Goal: Use online tool/utility

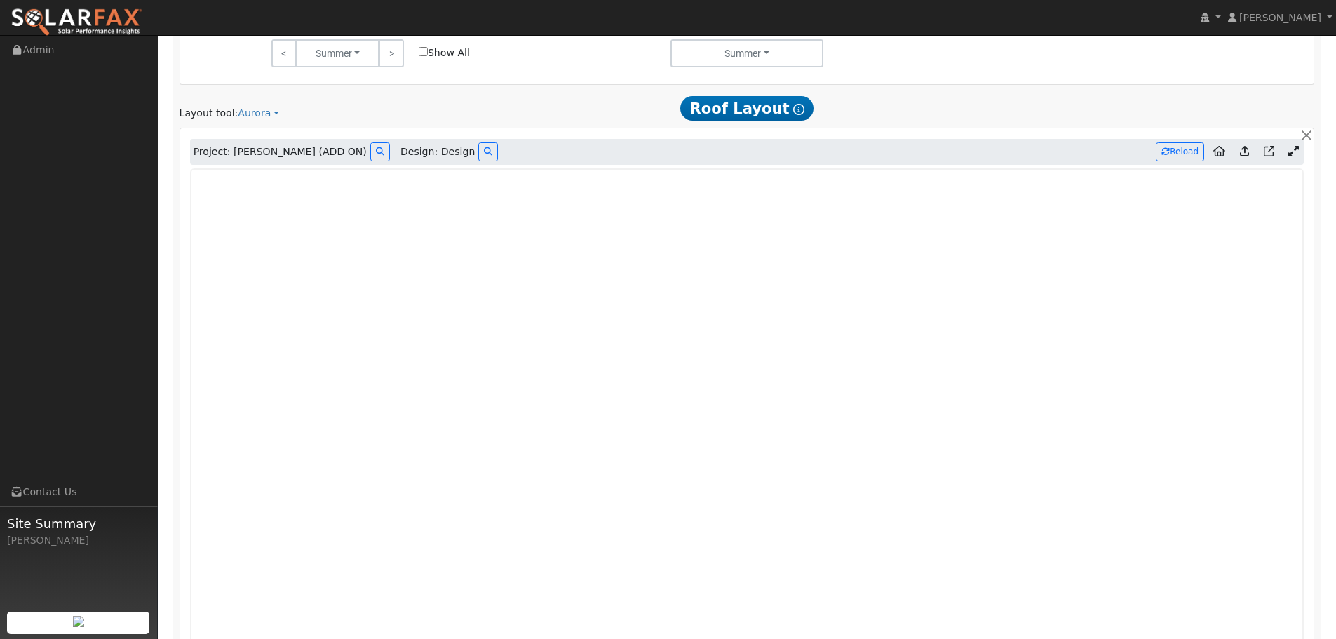
scroll to position [994, 0]
click at [1183, 154] on button "Reload" at bounding box center [1179, 153] width 48 height 19
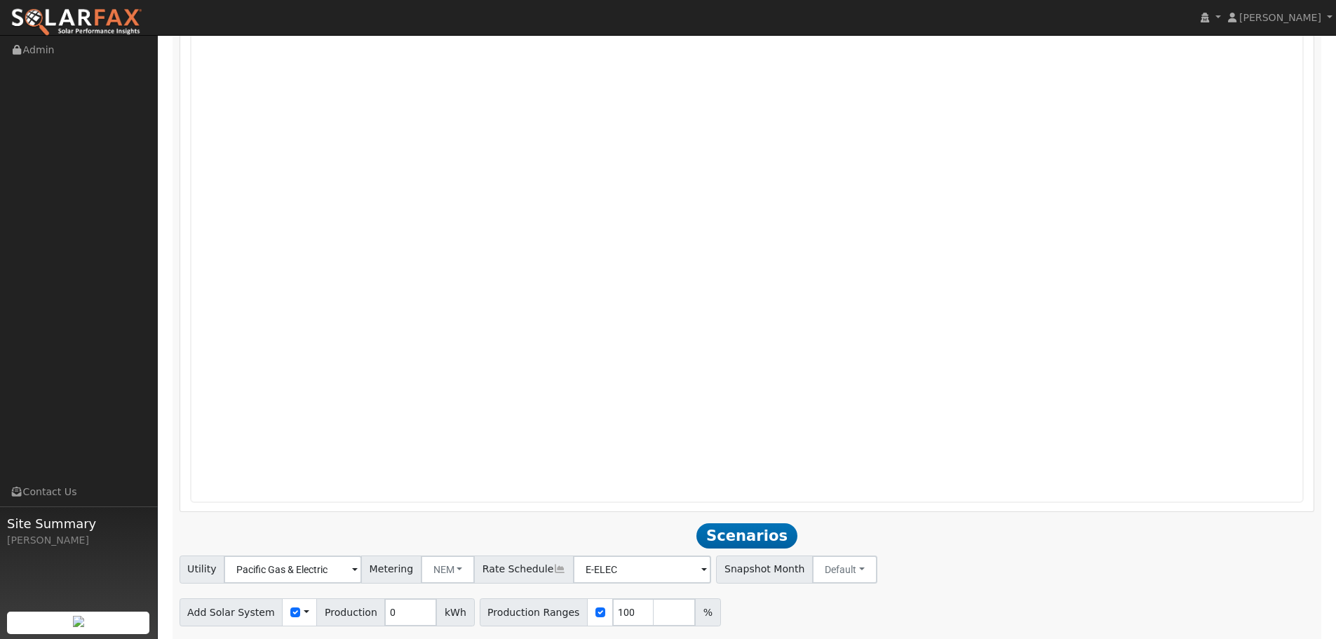
scroll to position [1380, 0]
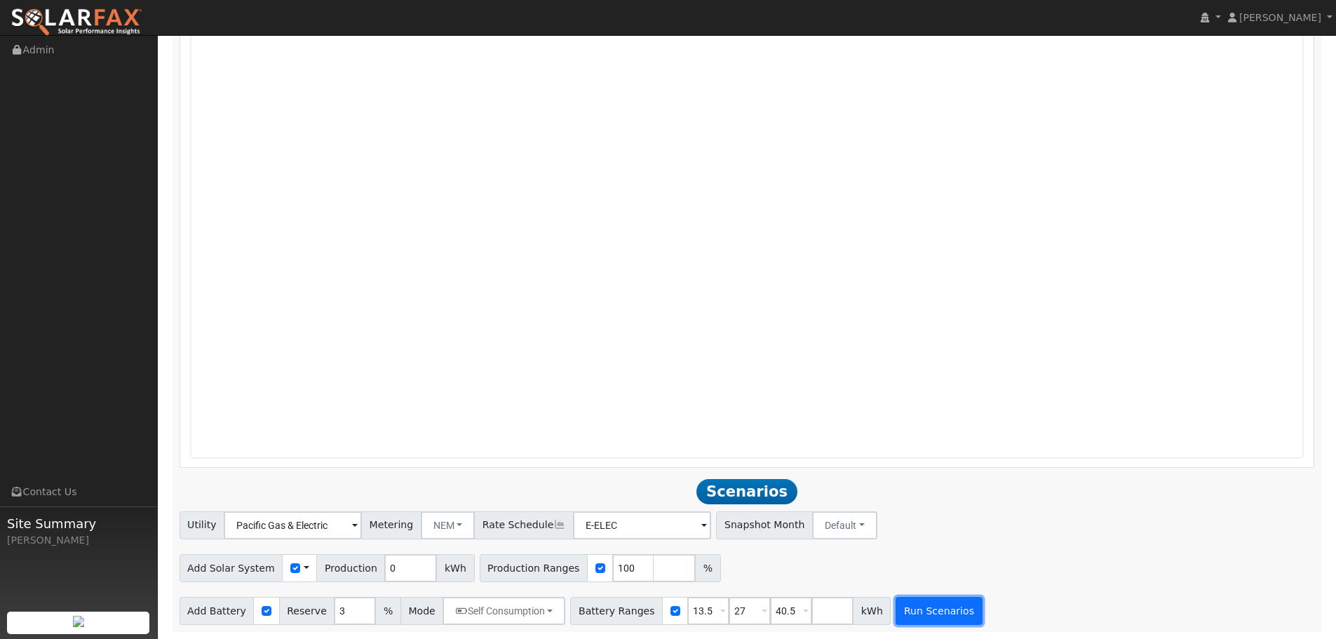
click at [934, 611] on button "Run Scenarios" at bounding box center [938, 611] width 86 height 28
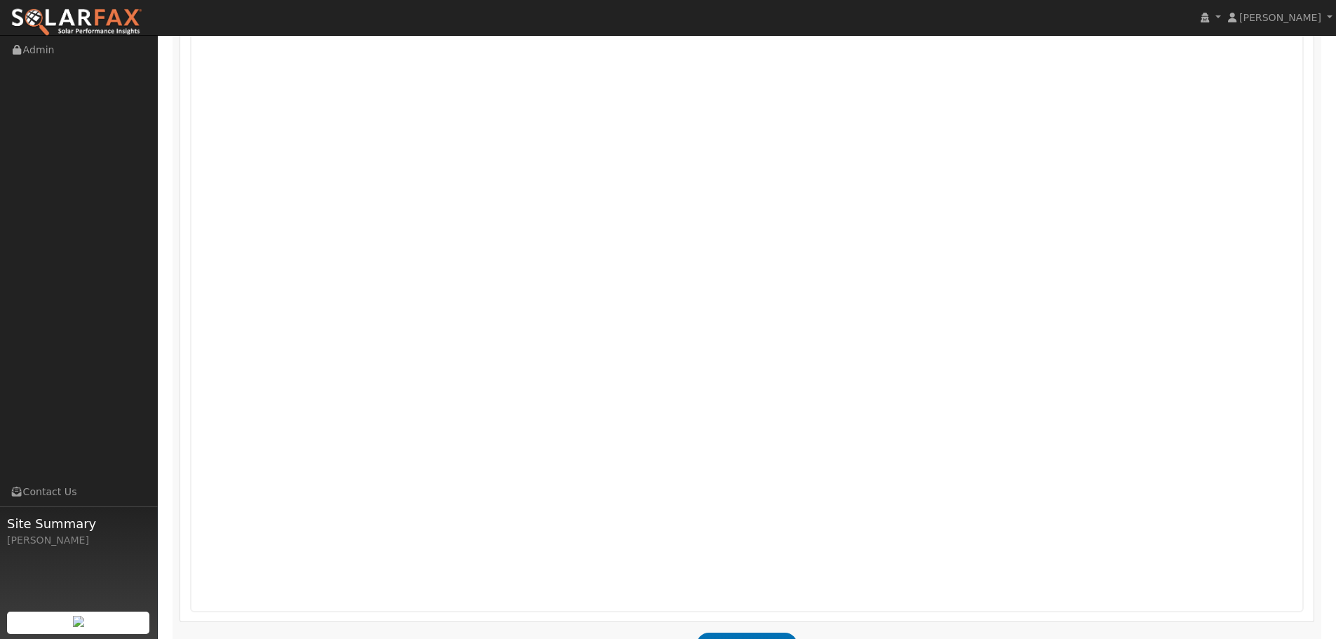
scroll to position [1427, 0]
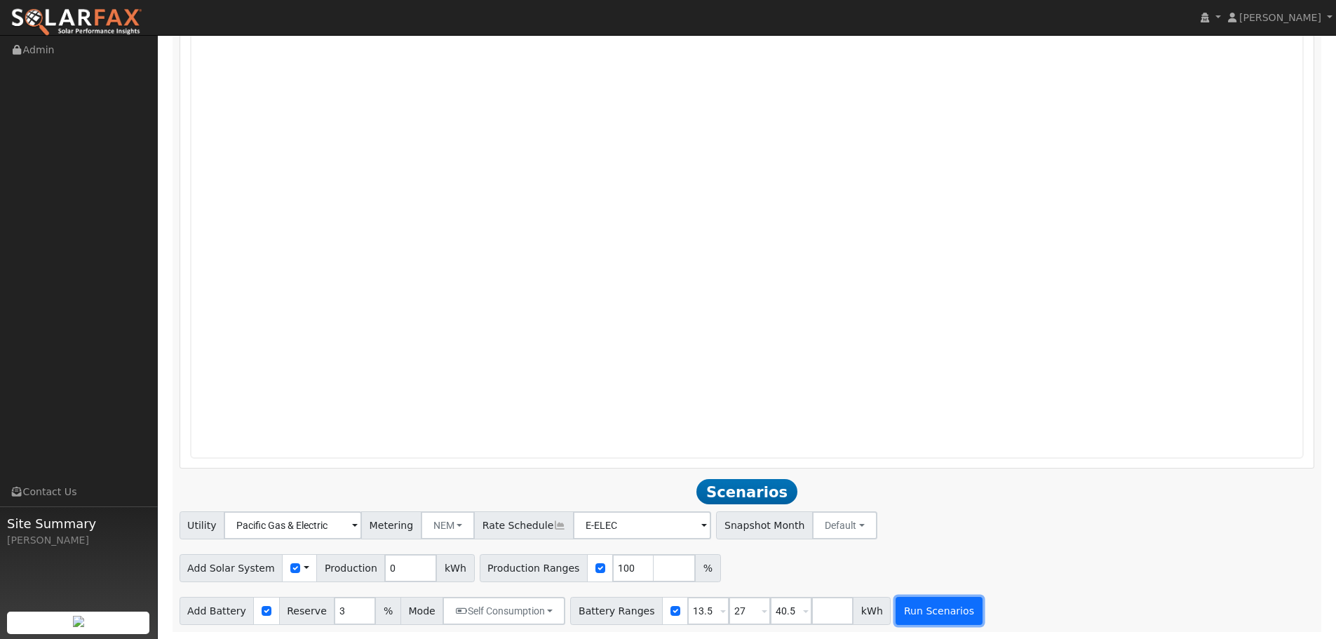
click at [920, 619] on button "Run Scenarios" at bounding box center [938, 611] width 86 height 28
click at [408, 578] on input "0" at bounding box center [410, 568] width 53 height 28
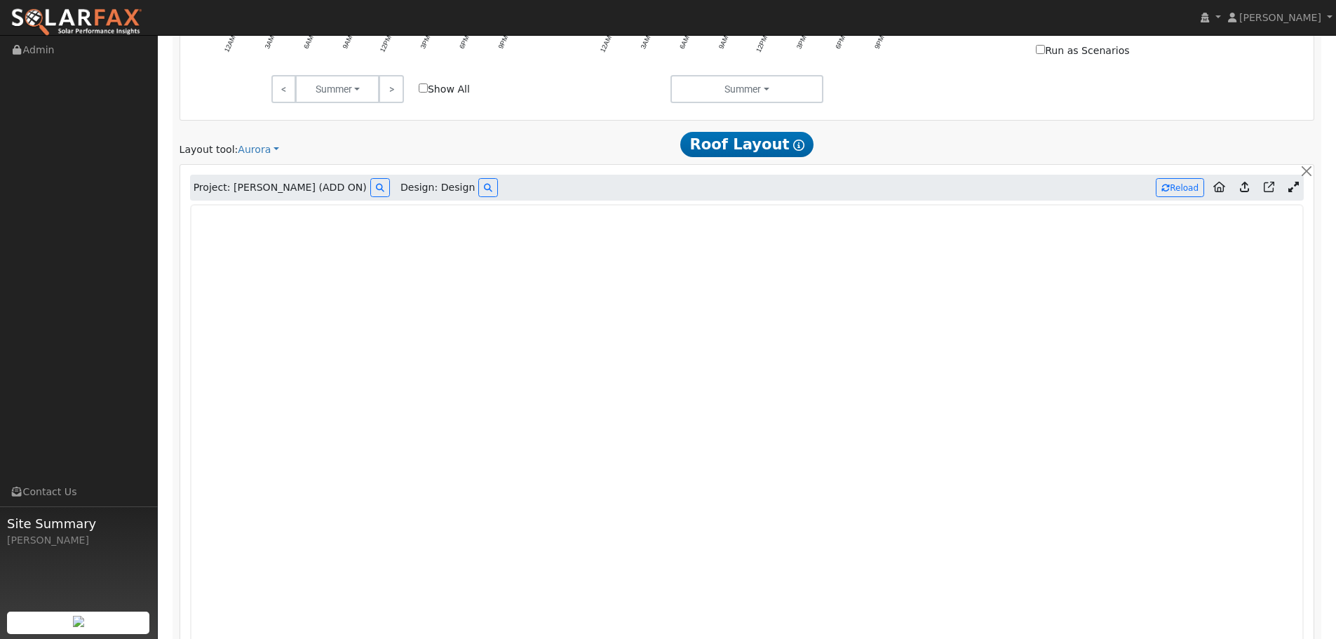
scroll to position [936, 0]
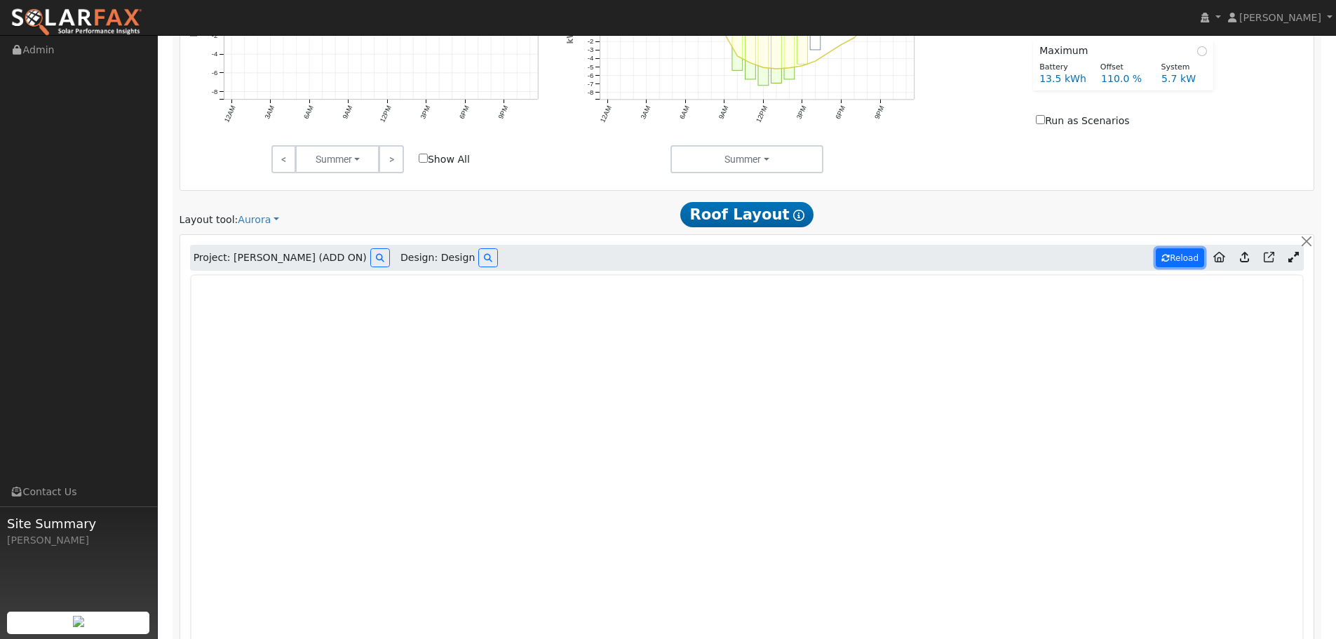
click at [1190, 259] on button "Reload" at bounding box center [1179, 257] width 48 height 19
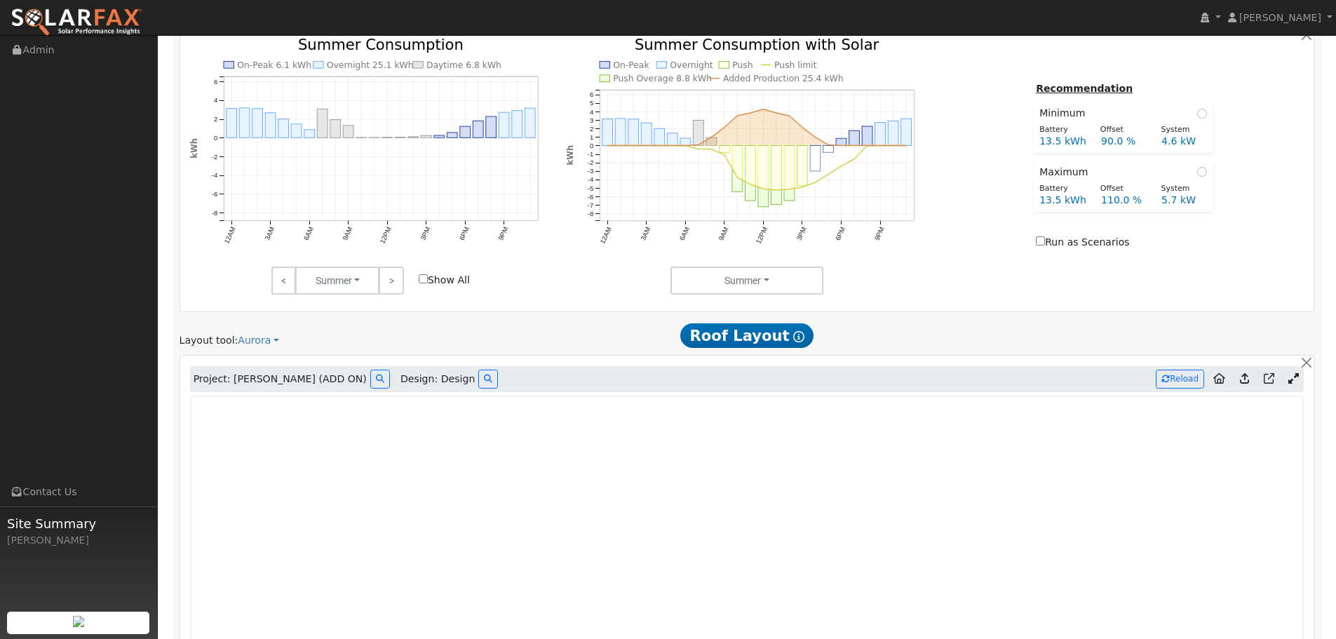
scroll to position [718, 0]
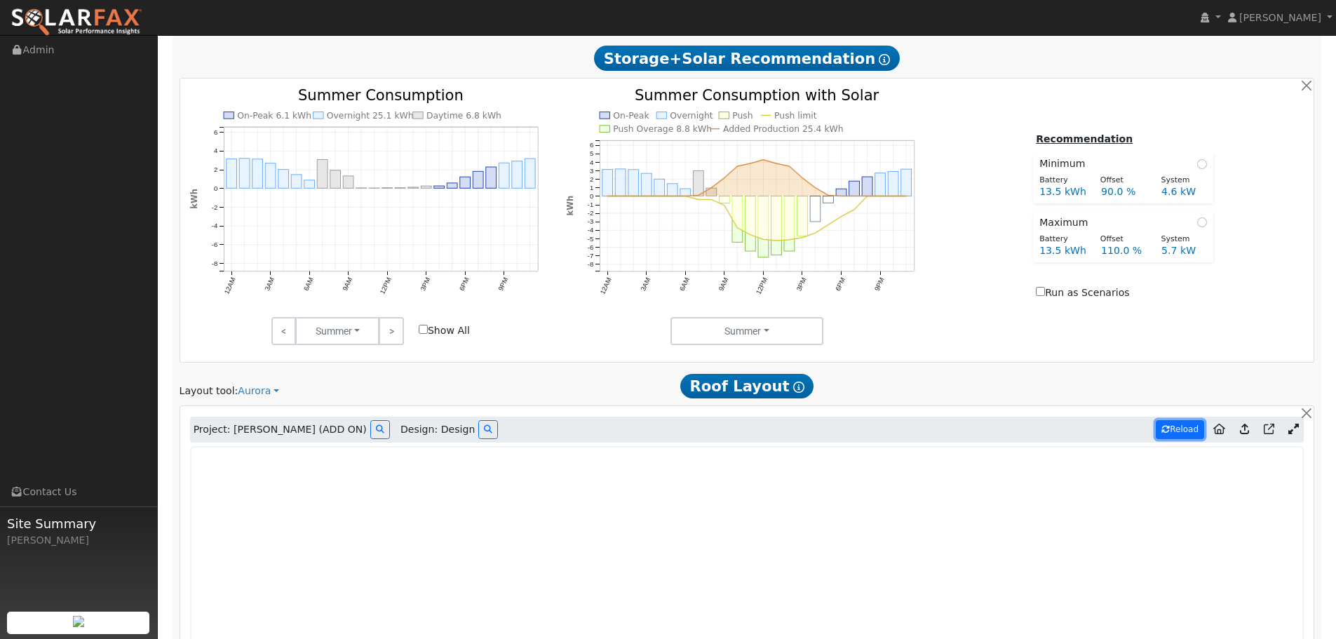
click at [1172, 424] on button "Reload" at bounding box center [1179, 429] width 48 height 19
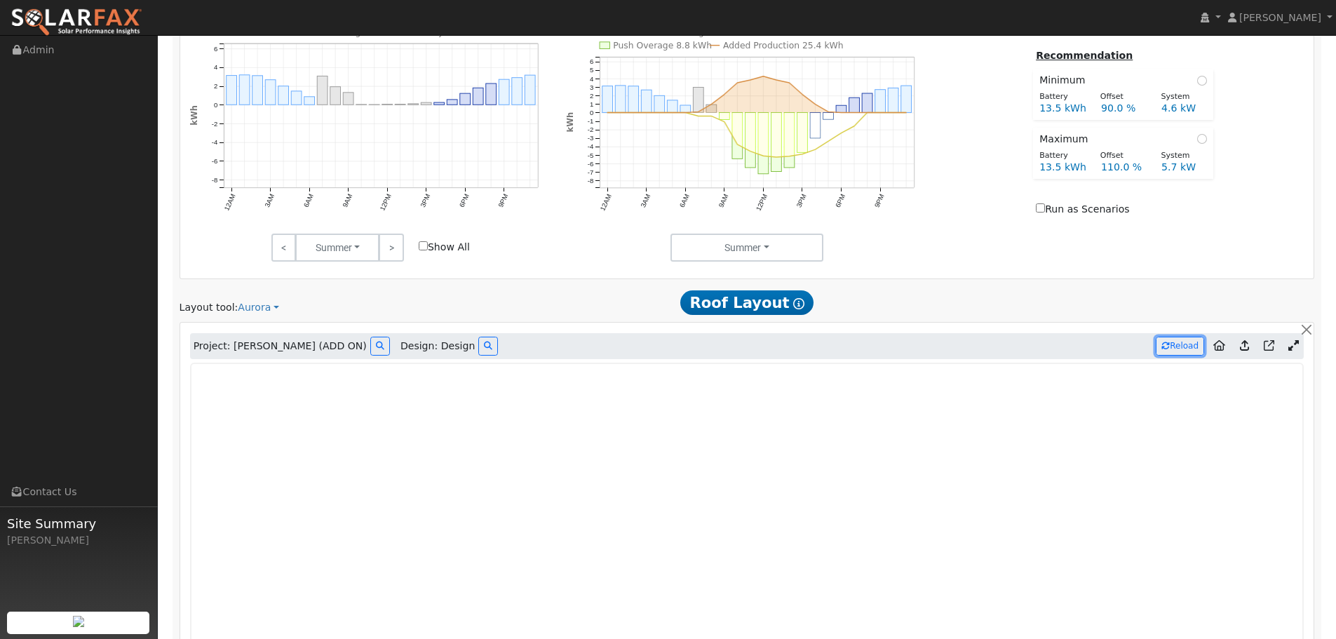
scroll to position [815, 0]
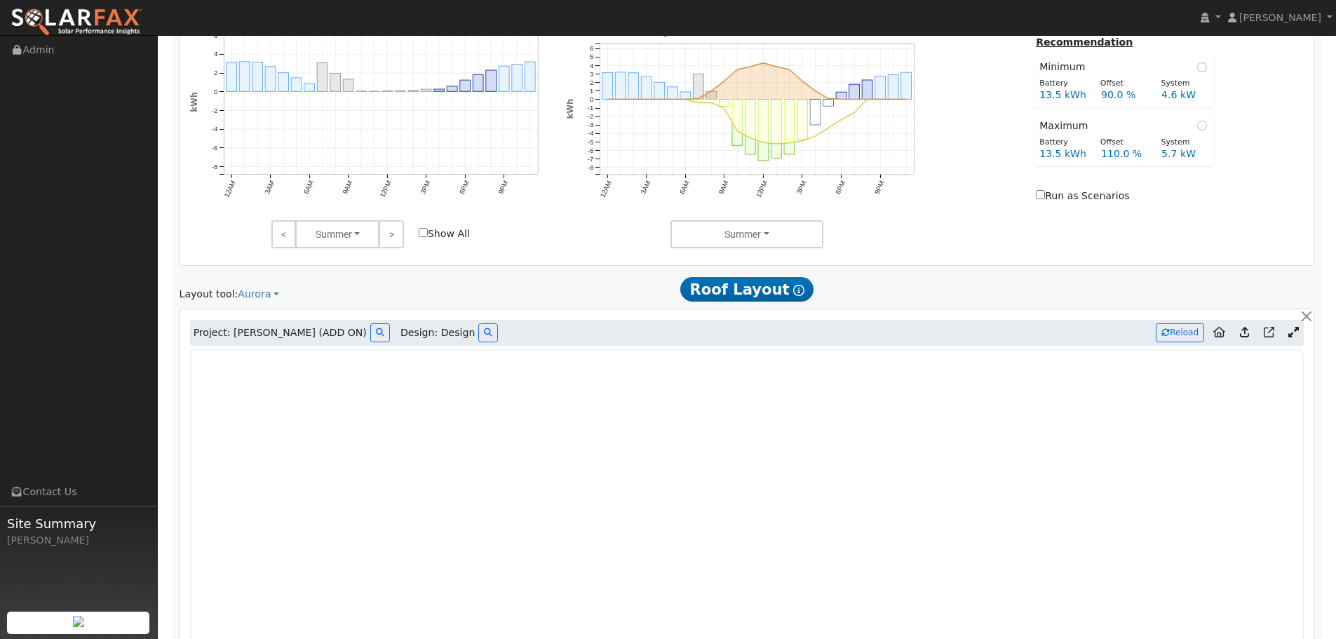
click at [1245, 332] on icon at bounding box center [1243, 332] width 9 height 11
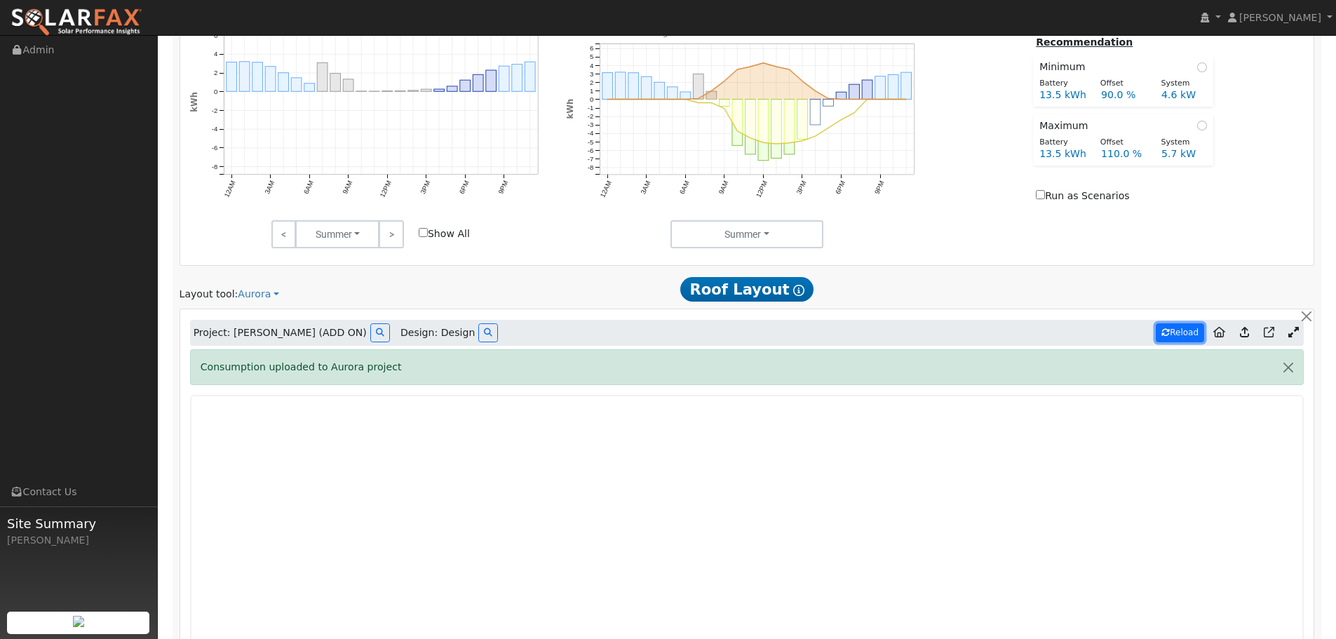
click at [1180, 337] on button "Reload" at bounding box center [1179, 332] width 48 height 19
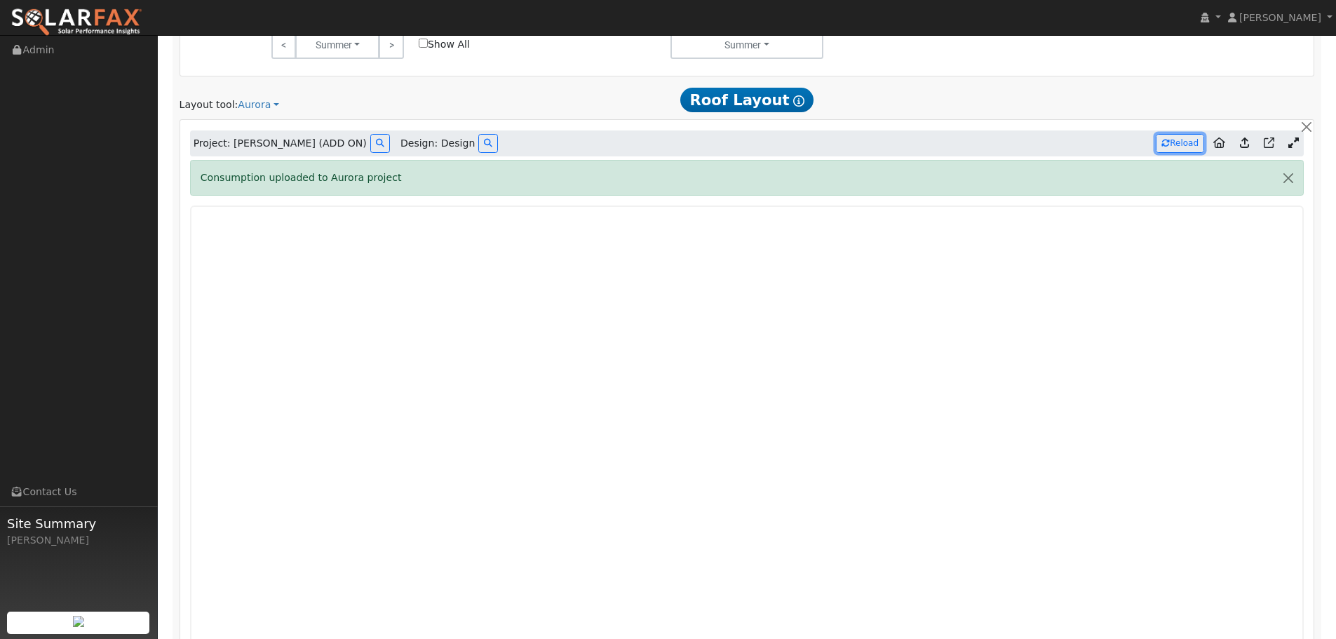
scroll to position [993, 0]
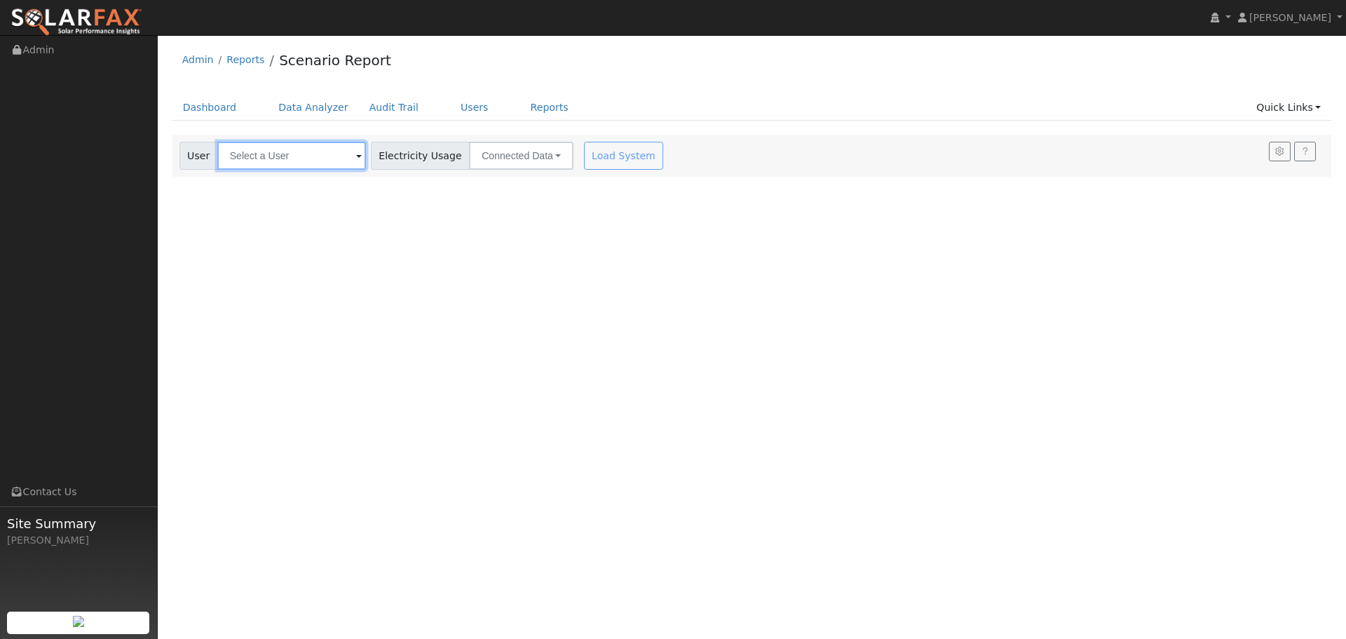
click at [265, 152] on input "text" at bounding box center [291, 156] width 149 height 28
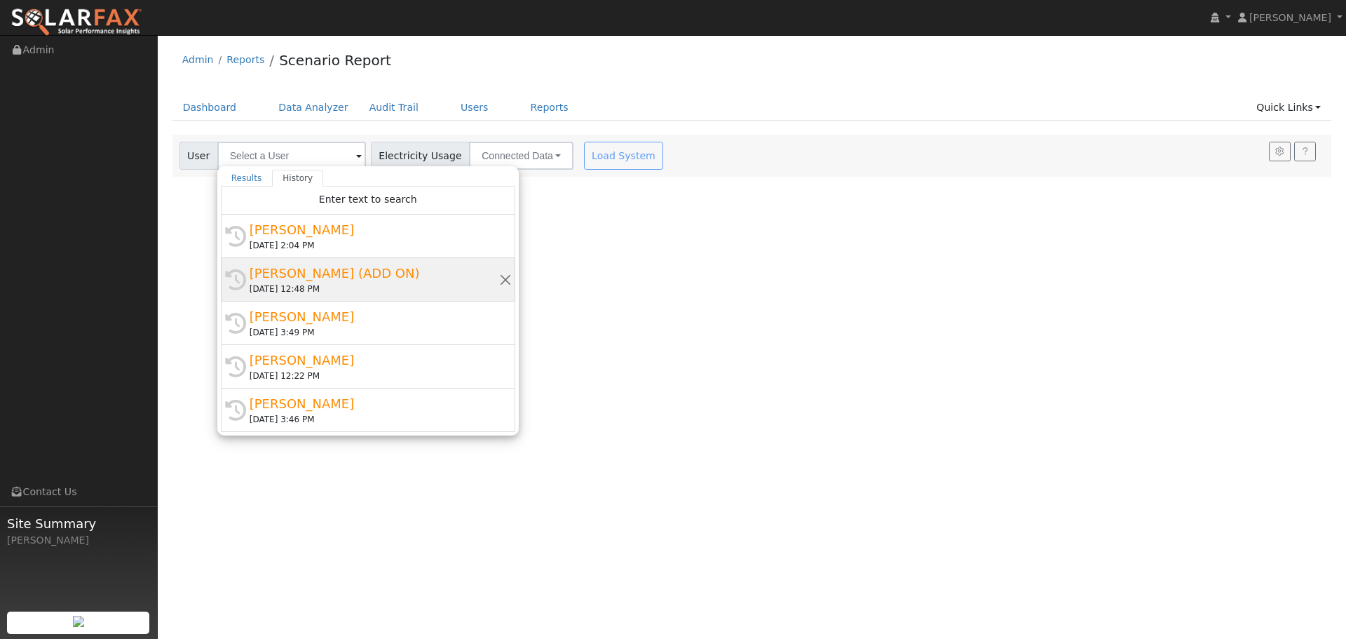
click at [360, 278] on div "[PERSON_NAME] (ADD ON)" at bounding box center [375, 273] width 250 height 19
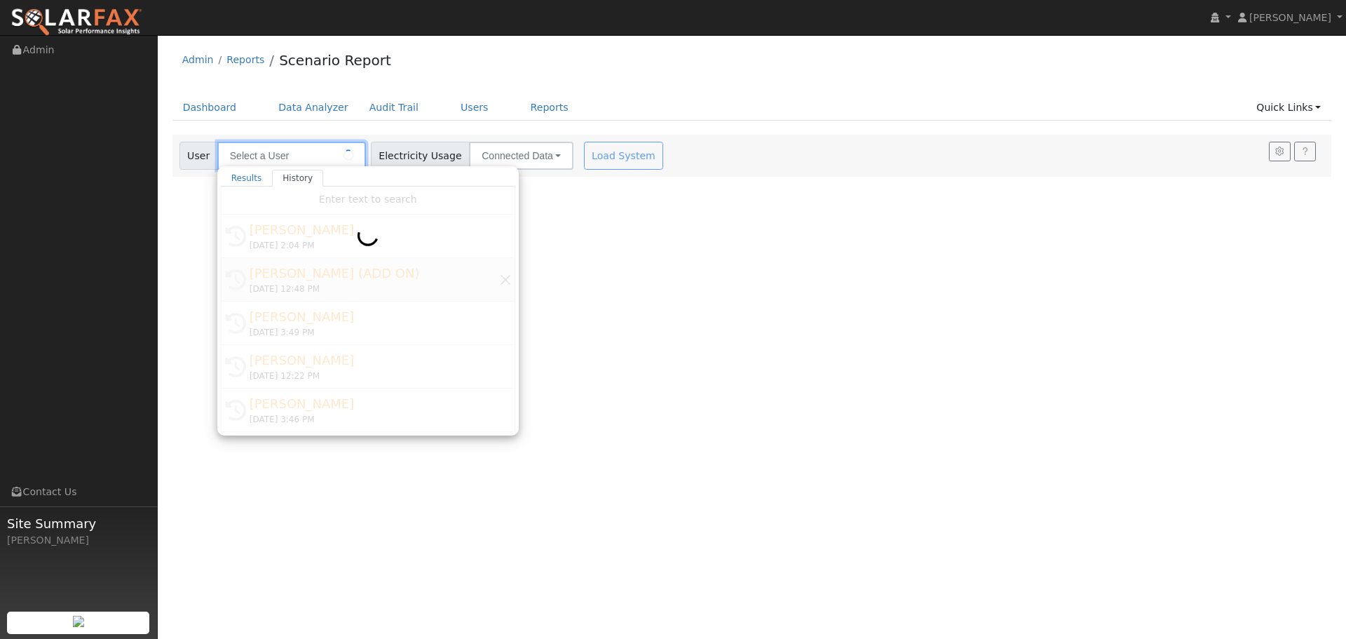
type input "[PERSON_NAME] (ADD ON)"
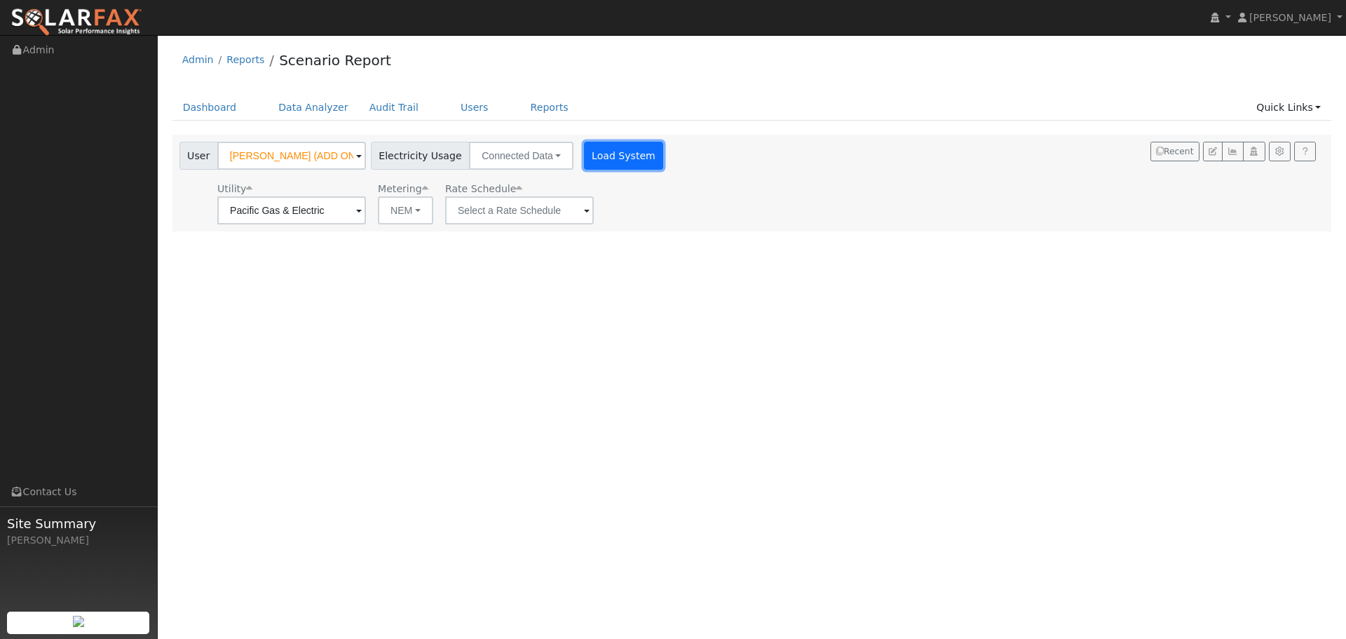
click at [627, 158] on button "Load System" at bounding box center [624, 156] width 80 height 28
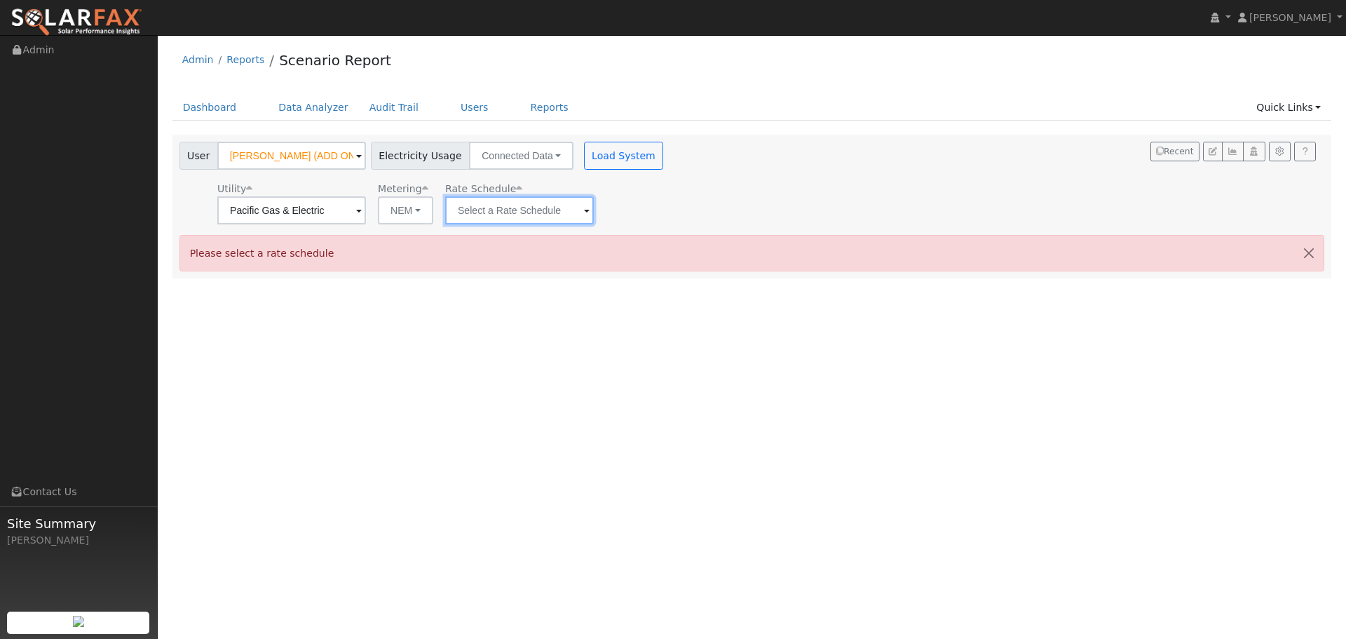
click at [557, 202] on input "text" at bounding box center [519, 210] width 149 height 28
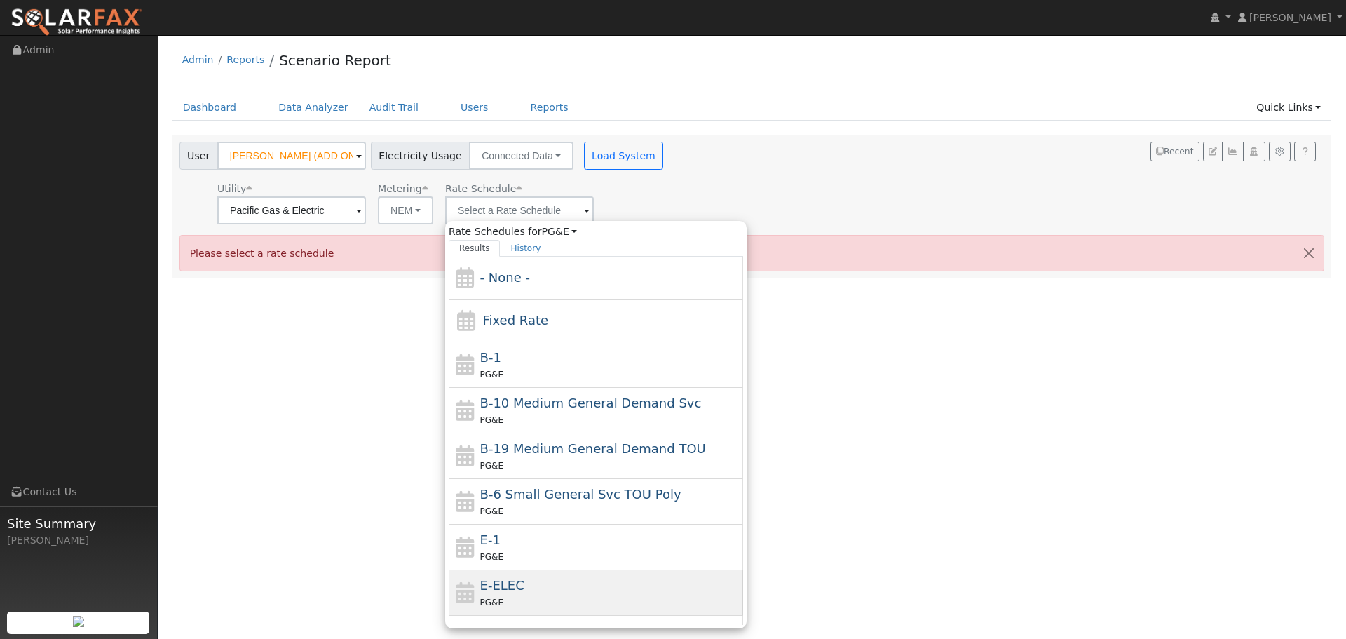
click at [566, 578] on div "E-ELEC PG&E" at bounding box center [610, 593] width 260 height 34
type input "E-ELEC"
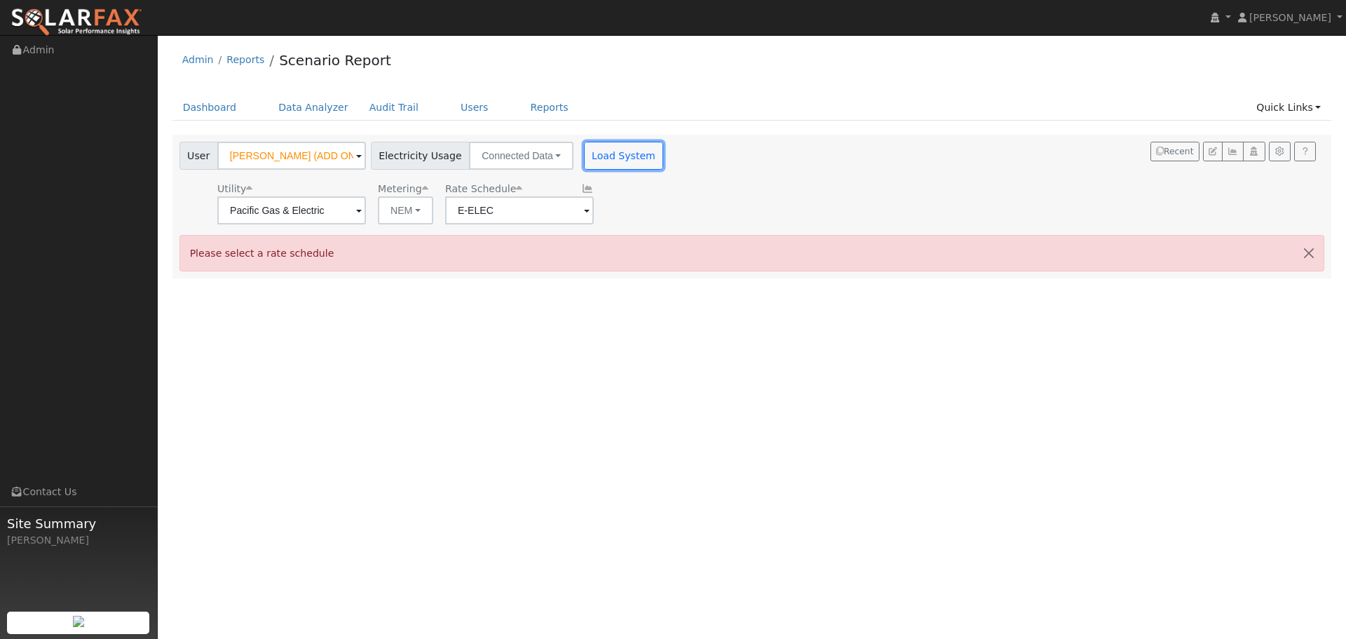
click at [609, 154] on button "Load System" at bounding box center [624, 156] width 80 height 28
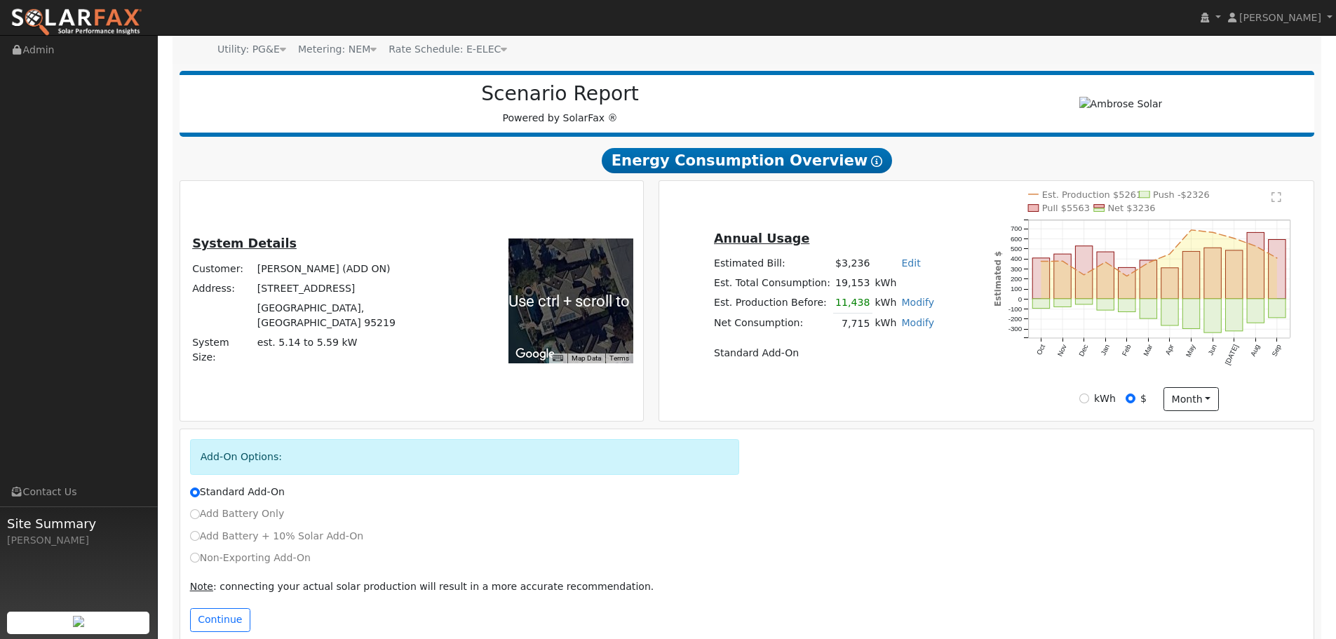
scroll to position [164, 0]
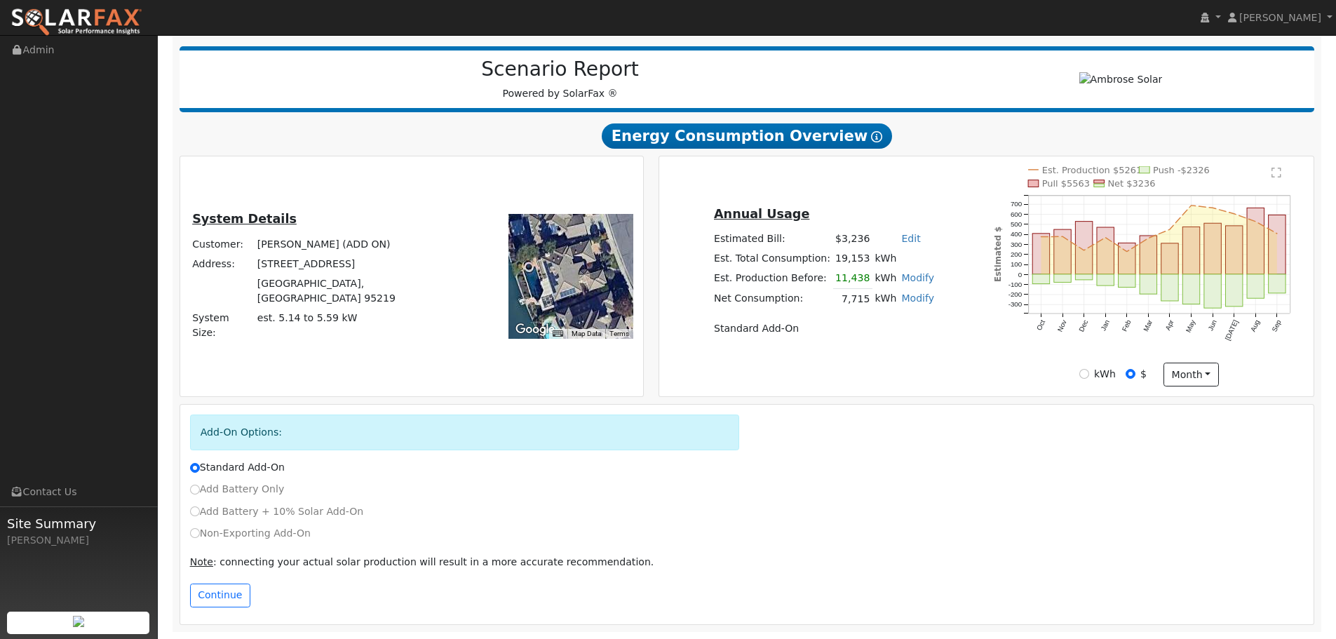
click at [197, 526] on label "Non-Exporting Add-On" at bounding box center [250, 533] width 121 height 15
click at [197, 528] on input "Non-Exporting Add-On" at bounding box center [195, 533] width 10 height 10
radio input "true"
radio input "false"
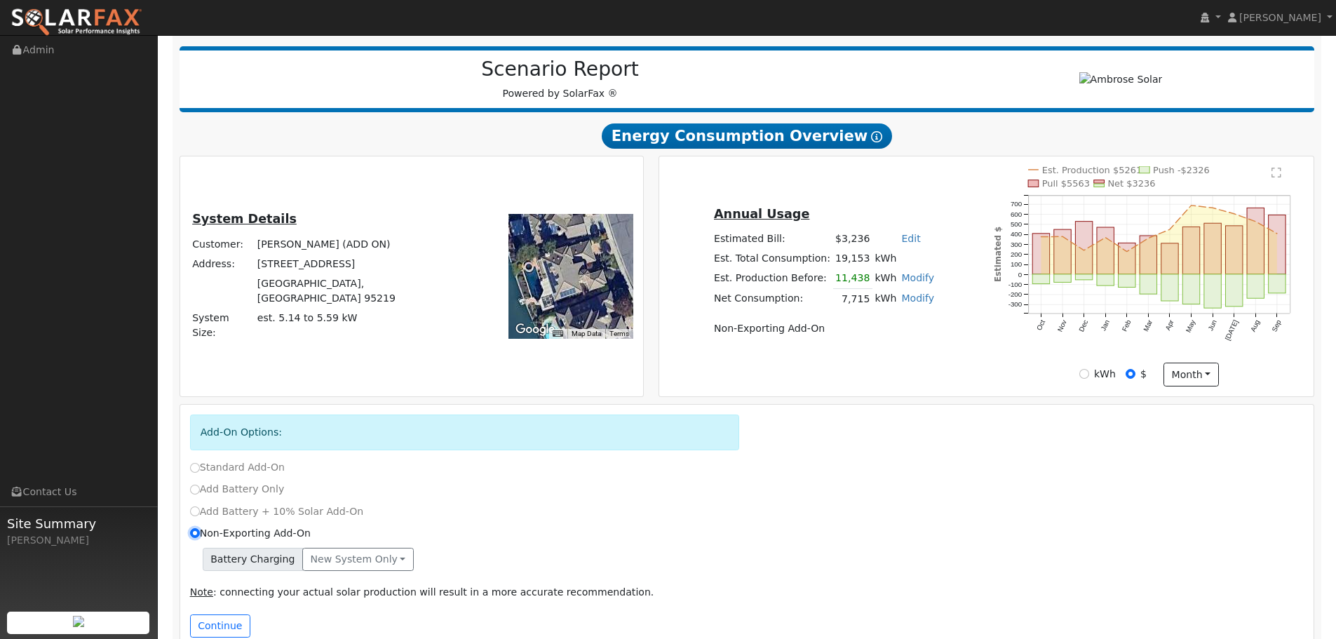
scroll to position [194, 0]
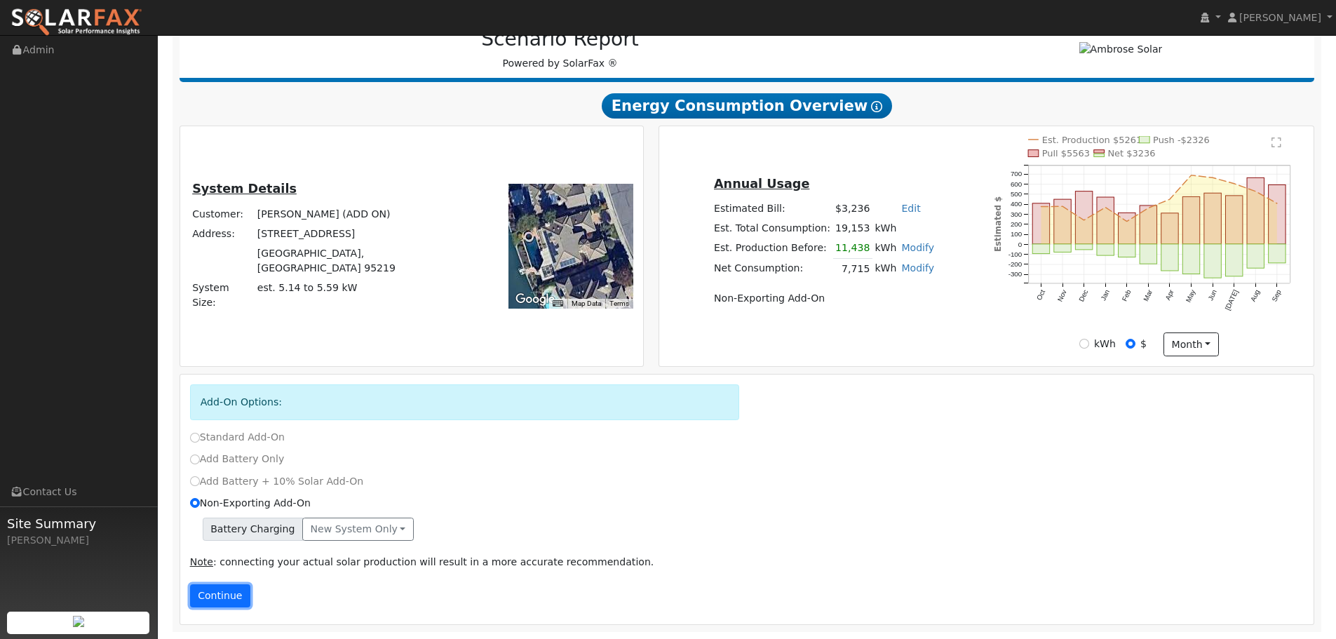
click at [226, 592] on button "Continue" at bounding box center [220, 596] width 60 height 24
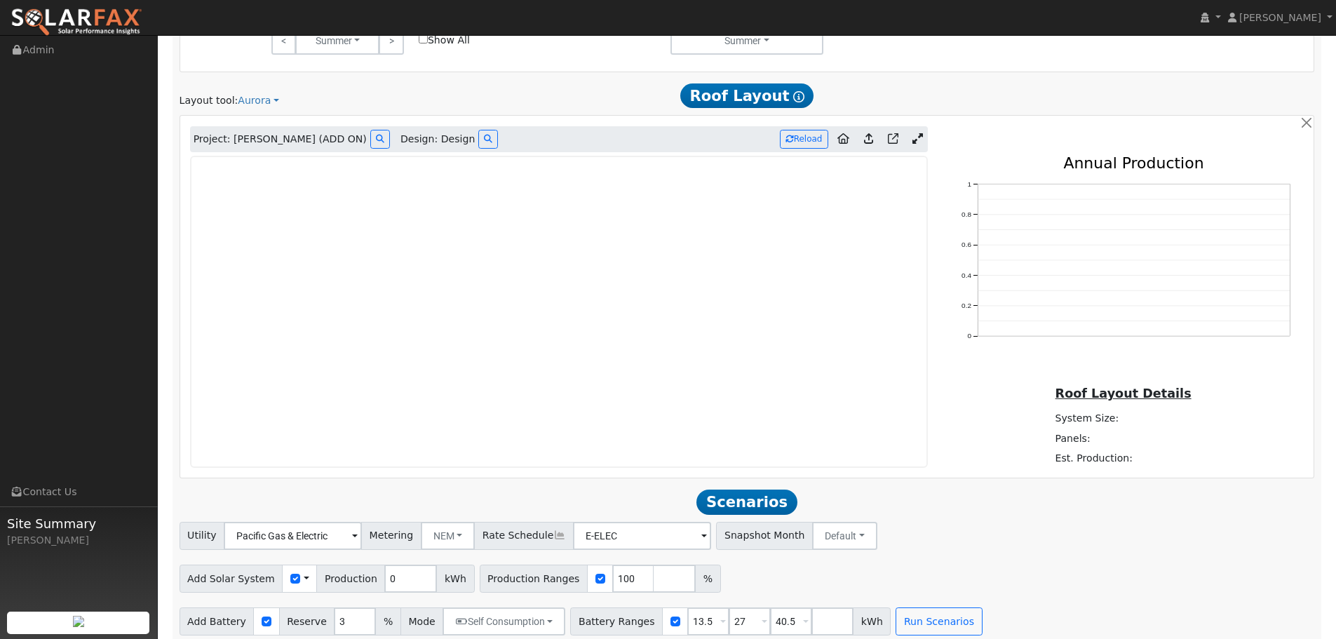
scroll to position [1019, 0]
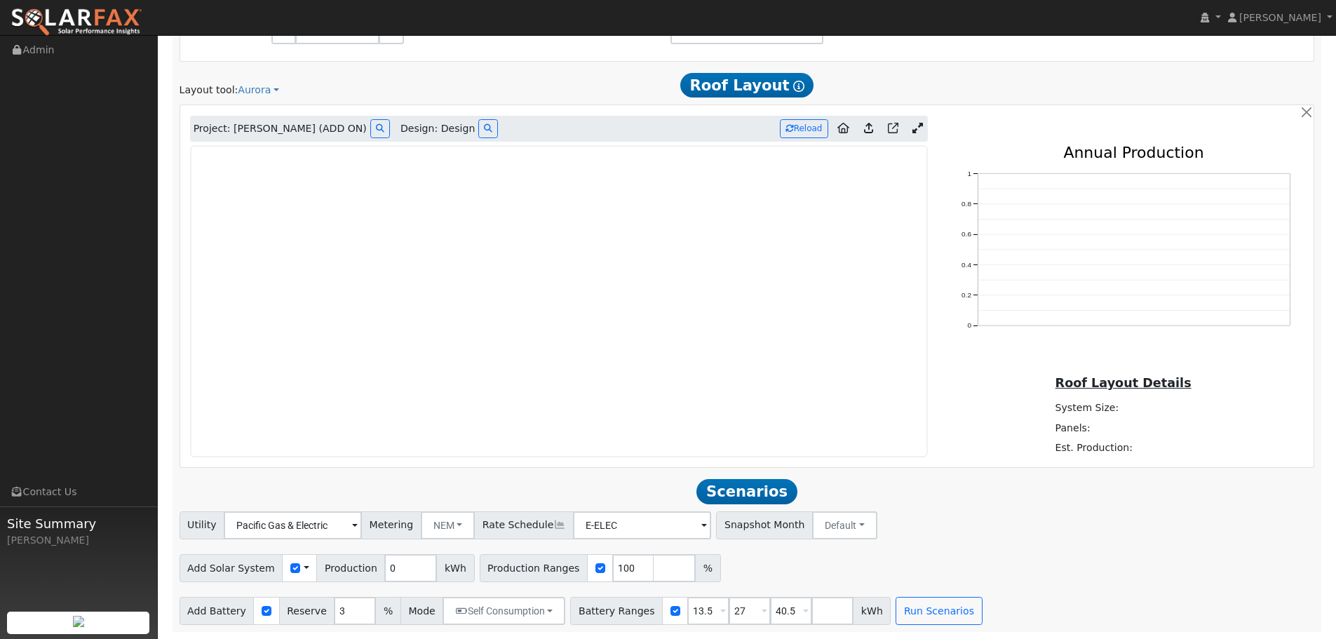
click at [925, 129] on link at bounding box center [917, 128] width 20 height 21
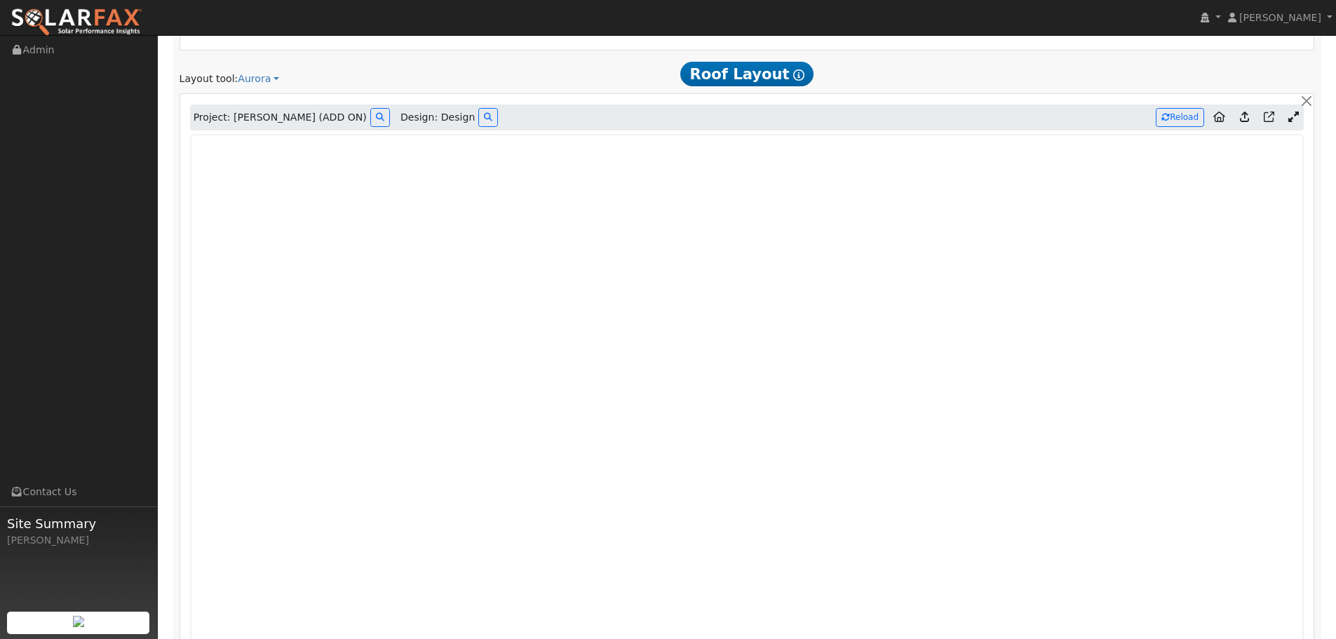
scroll to position [1380, 0]
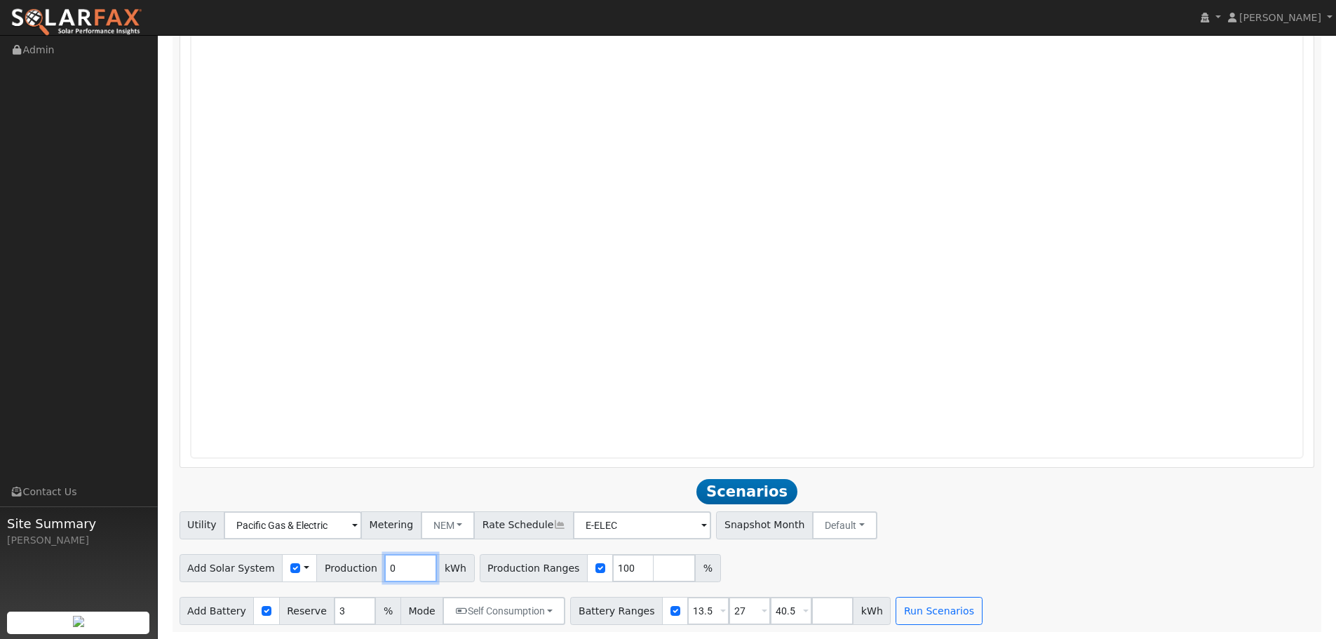
click at [401, 569] on input "0" at bounding box center [410, 568] width 53 height 28
drag, startPoint x: 401, startPoint y: 569, endPoint x: 383, endPoint y: 569, distance: 18.2
click at [384, 569] on input "0" at bounding box center [410, 568] width 53 height 28
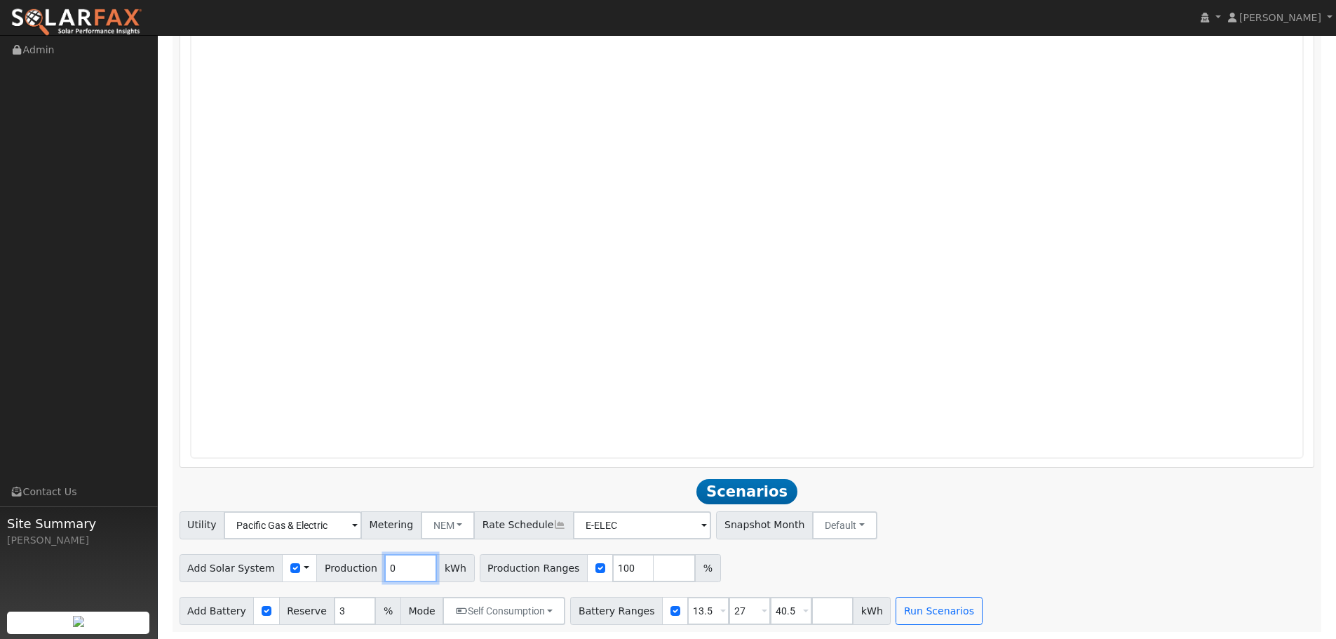
click at [384, 569] on input "0" at bounding box center [410, 568] width 53 height 28
paste input "9076"
type input "9076"
click at [899, 609] on button "Run Scenarios" at bounding box center [938, 611] width 86 height 28
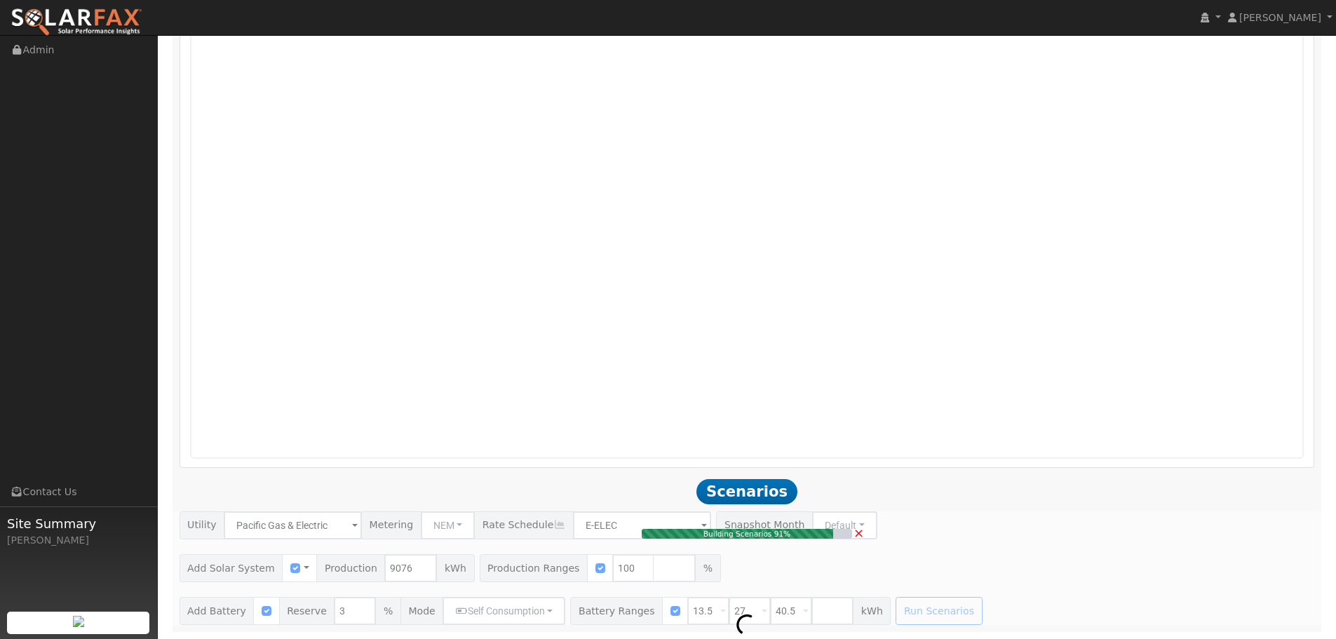
type input "6.1"
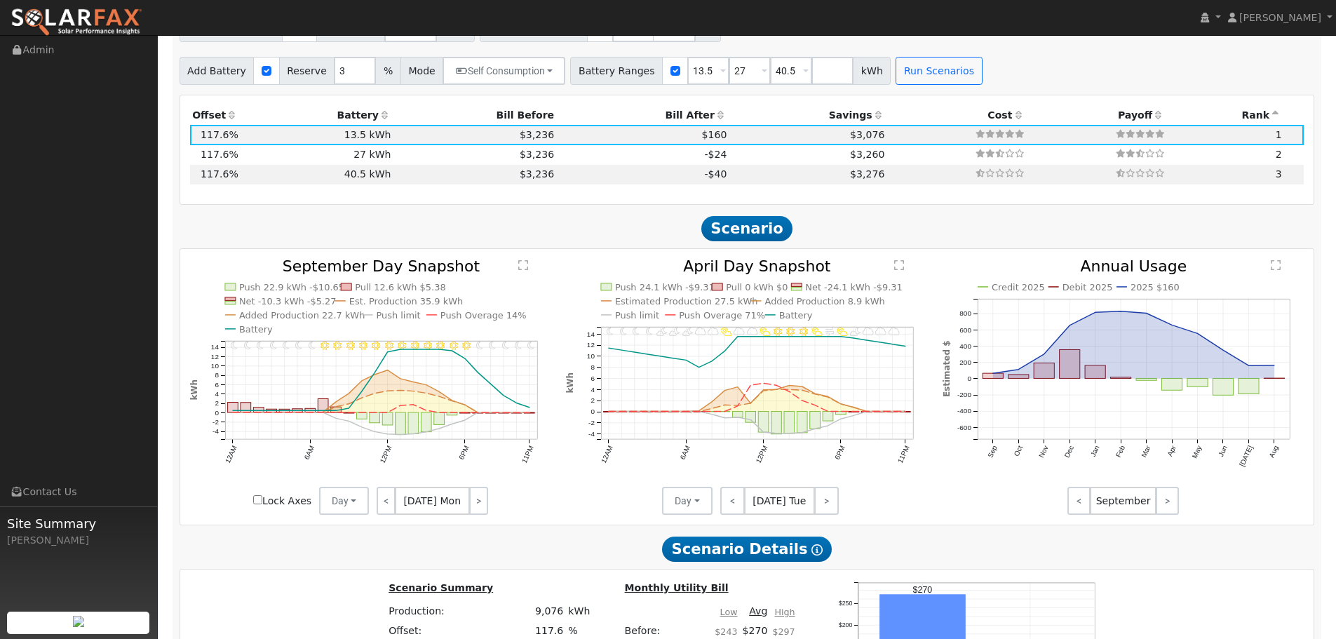
scroll to position [1956, 0]
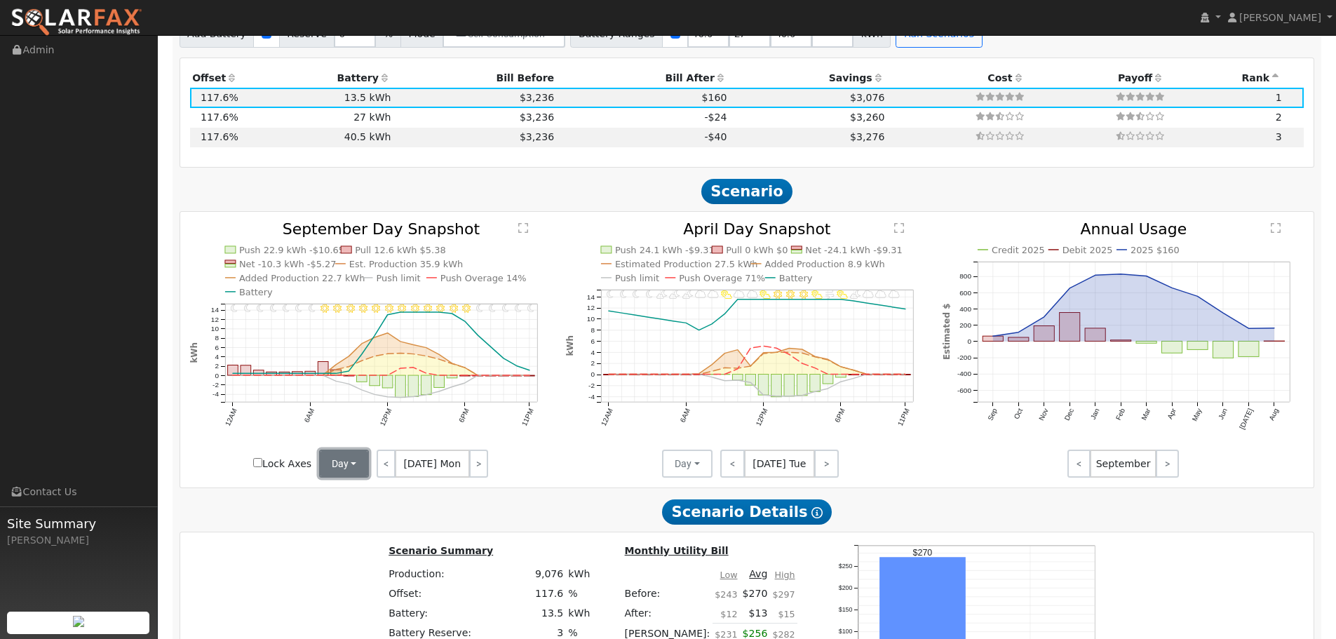
click at [351, 473] on button "Day" at bounding box center [344, 463] width 50 height 28
click at [388, 461] on link "<" at bounding box center [385, 463] width 19 height 28
click at [388, 461] on link "<" at bounding box center [386, 463] width 20 height 28
click at [388, 461] on link "<" at bounding box center [386, 463] width 21 height 28
click at [388, 461] on link "<" at bounding box center [387, 463] width 23 height 28
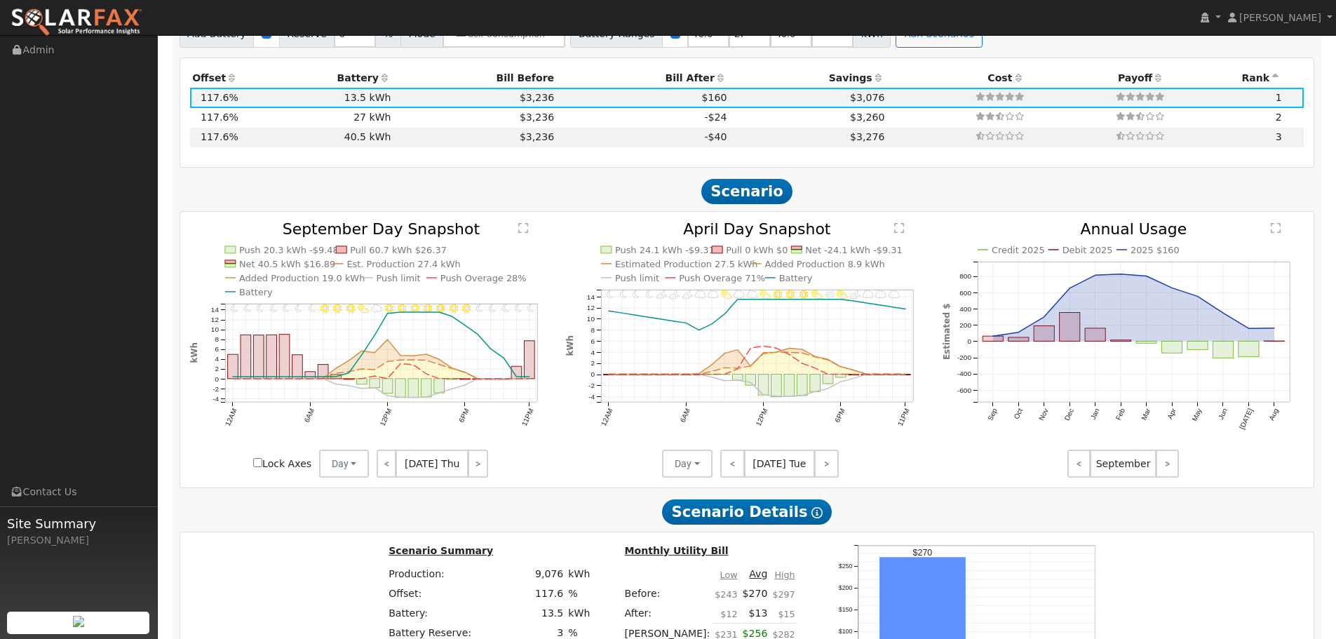
scroll to position [1886, 0]
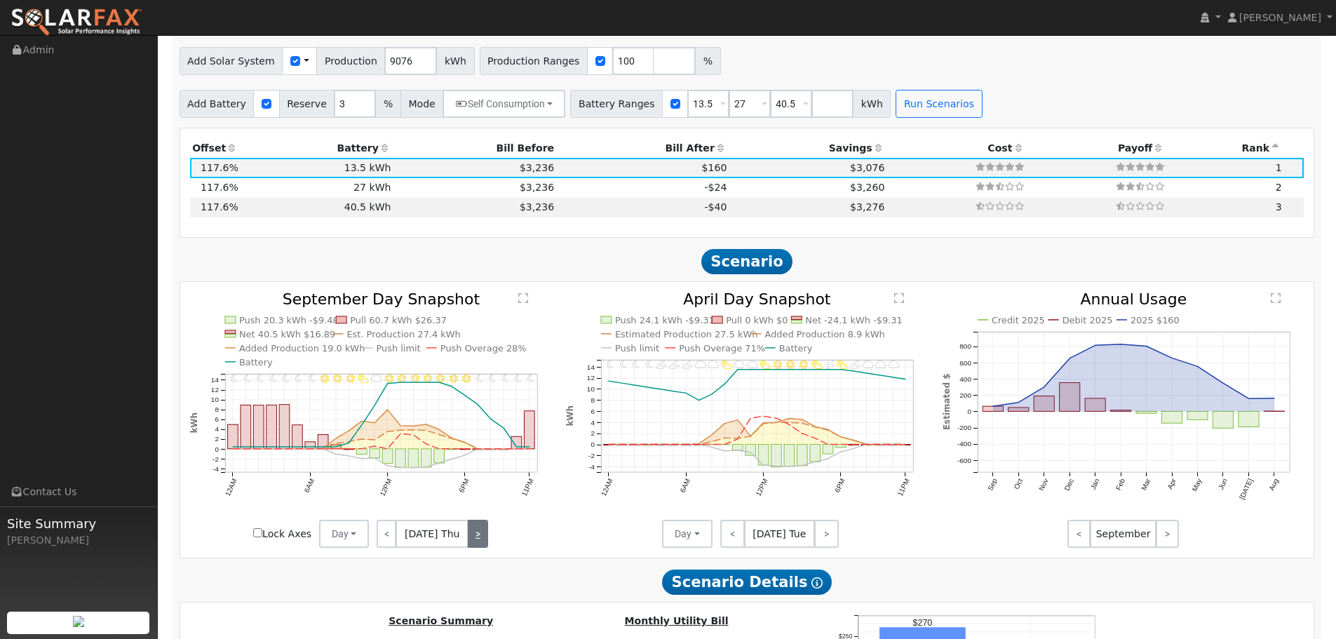
click at [475, 542] on link ">" at bounding box center [478, 533] width 20 height 28
click at [477, 541] on link ">" at bounding box center [475, 533] width 23 height 28
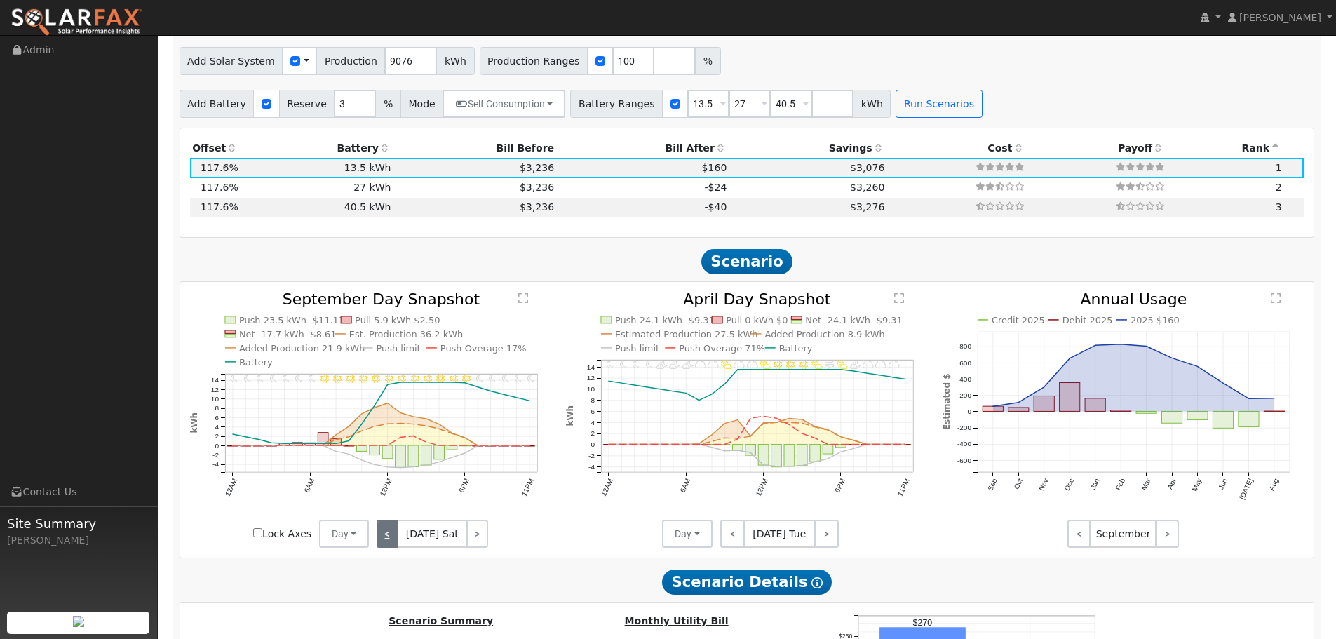
click at [385, 538] on link "<" at bounding box center [386, 533] width 21 height 28
